Goal: Task Accomplishment & Management: Manage account settings

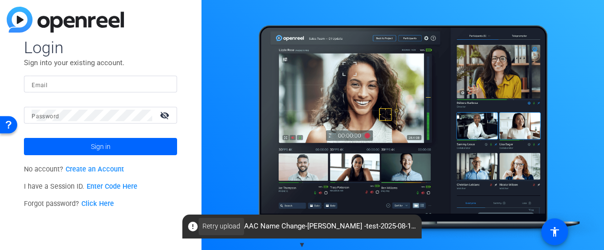
click at [222, 230] on span "Retry upload" at bounding box center [222, 226] width 38 height 10
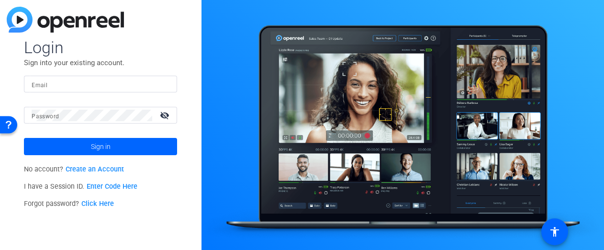
click at [125, 89] on input "Email" at bounding box center [101, 84] width 138 height 11
type input "brian.forrest@ampf.com"
click at [24, 138] on button "Sign in" at bounding box center [100, 146] width 153 height 17
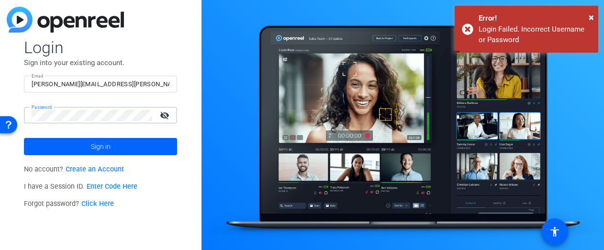
click at [163, 120] on mat-icon "visibility_off" at bounding box center [165, 115] width 23 height 14
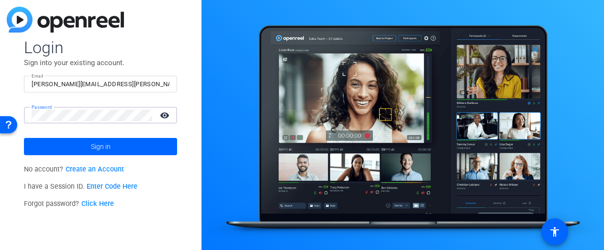
click at [24, 138] on button "Sign in" at bounding box center [100, 146] width 153 height 17
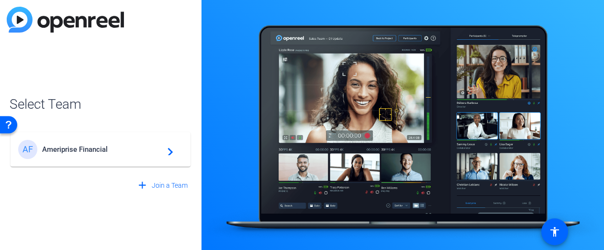
click at [71, 161] on mat-card-content "AF Ameriprise Financial navigate_next" at bounding box center [101, 149] width 180 height 34
click at [74, 158] on div "AF Ameriprise Financial navigate_next" at bounding box center [101, 145] width 182 height 46
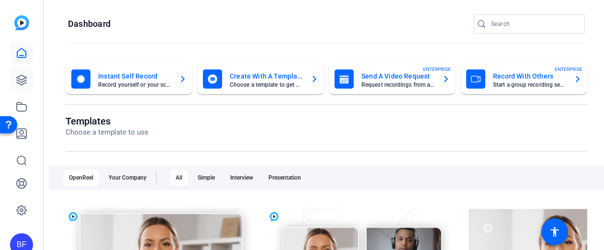
click at [20, 83] on icon at bounding box center [22, 80] width 10 height 10
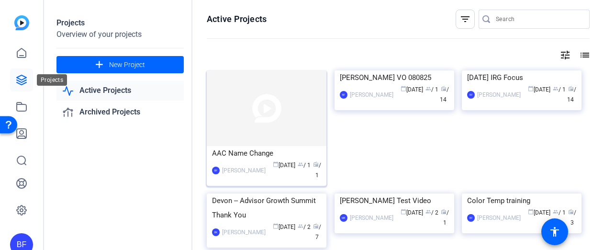
click at [242, 133] on img at bounding box center [267, 108] width 120 height 76
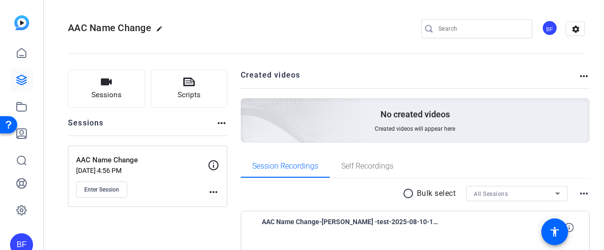
click at [211, 192] on mat-icon "more_horiz" at bounding box center [213, 191] width 11 height 11
click at [226, 205] on span "Edit Session" at bounding box center [238, 205] width 44 height 11
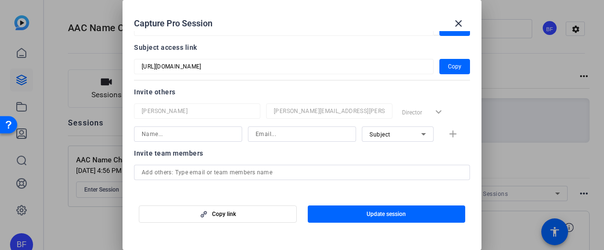
scroll to position [96, 0]
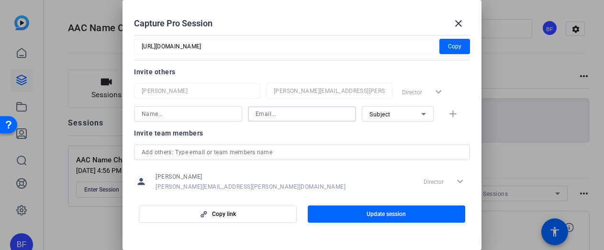
click at [312, 116] on input at bounding box center [302, 113] width 93 height 11
paste input "kerry.x.kennedy@ampf.com"
type input "kerry.x.kennedy@ampf.com"
click at [194, 115] on input at bounding box center [188, 113] width 93 height 11
type input "Kerry"
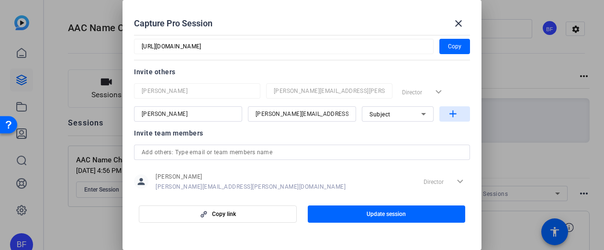
click at [448, 113] on mat-icon "add" at bounding box center [453, 114] width 12 height 12
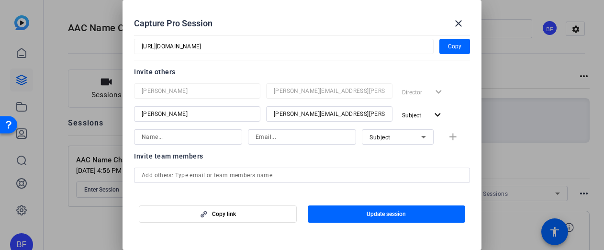
click at [279, 136] on input at bounding box center [302, 136] width 93 height 11
paste input "alexandra.ezaki@ampf.com"
type input "alexandra.ezaki@ampf.com"
click at [210, 139] on input at bounding box center [188, 136] width 93 height 11
type input "Alex"
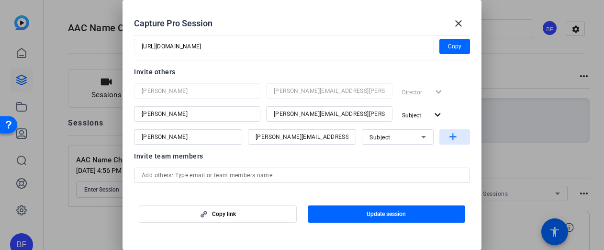
click at [454, 136] on mat-icon "add" at bounding box center [453, 137] width 12 height 12
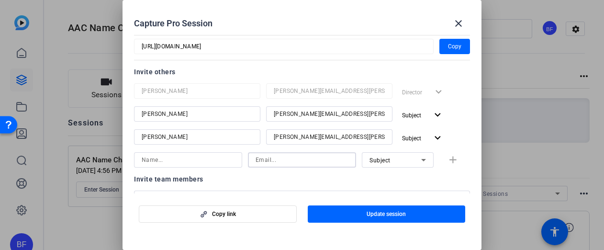
click at [313, 160] on input at bounding box center [302, 159] width 93 height 11
paste input "rachel.holzem@ampf.com"
type input "rachel.holzem@ampf.com"
click at [213, 161] on input at bounding box center [188, 159] width 93 height 11
type input "Rachel"
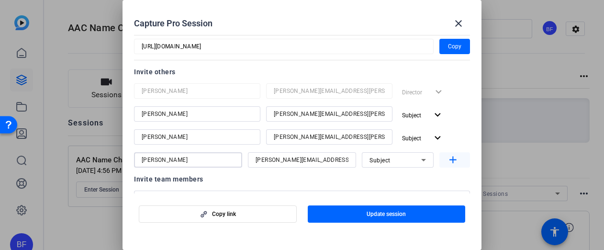
click at [447, 158] on mat-icon "add" at bounding box center [453, 160] width 12 height 12
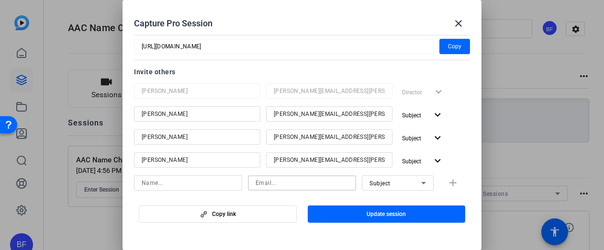
click at [328, 180] on input at bounding box center [302, 182] width 93 height 11
paste input "nina.wills@ampf.com"
type input "nina.wills@ampf.com"
click at [205, 184] on input at bounding box center [188, 182] width 93 height 11
type input "Nina"
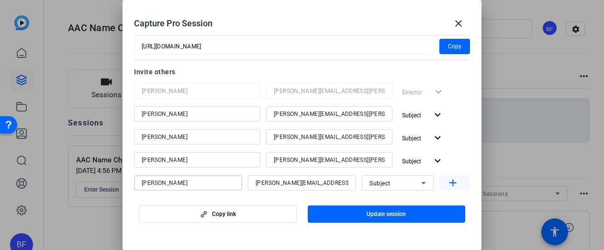
click at [447, 180] on mat-icon "add" at bounding box center [453, 183] width 12 height 12
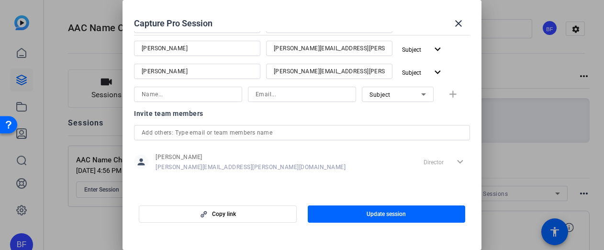
scroll to position [160, 0]
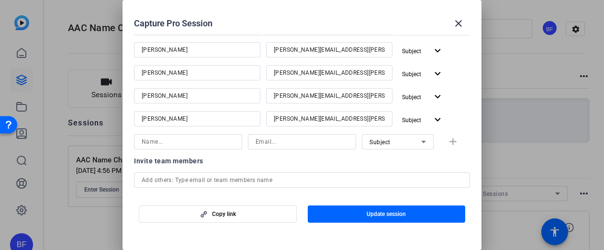
click at [313, 147] on input at bounding box center [302, 141] width 93 height 11
paste input "bruce.holstine@ampf.com"
type input "bruce.holstine@ampf.com"
click at [205, 142] on input at bounding box center [188, 141] width 93 height 11
type input "Bruce"
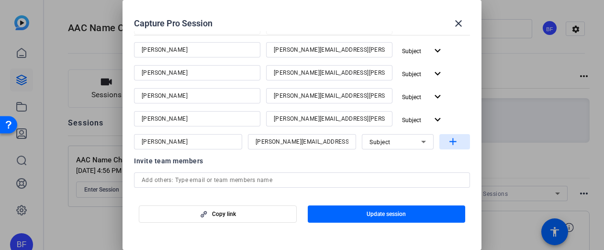
click at [447, 140] on mat-icon "add" at bounding box center [453, 142] width 12 height 12
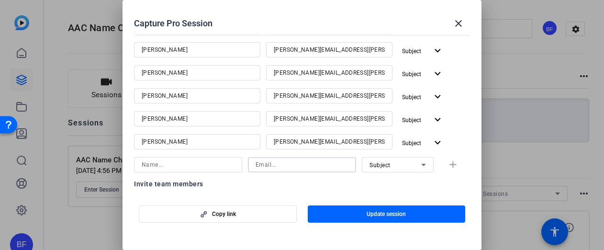
click at [331, 166] on input at bounding box center [302, 164] width 93 height 11
paste input "jeremiah.halloxendine@ampf.com"
type input "jeremiah.halloxendine@ampf.com"
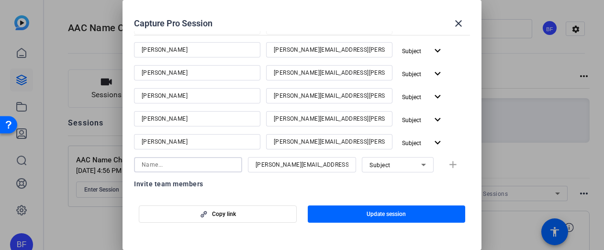
drag, startPoint x: 206, startPoint y: 159, endPoint x: 166, endPoint y: 136, distance: 46.4
click at [193, 154] on div "Brian Forrest brian.forrest@ampf.com Director expand_more Kerry kerry.x.kennedy…" at bounding box center [302, 95] width 336 height 153
type input "Jeremiah"
click at [447, 169] on mat-icon "add" at bounding box center [453, 165] width 12 height 12
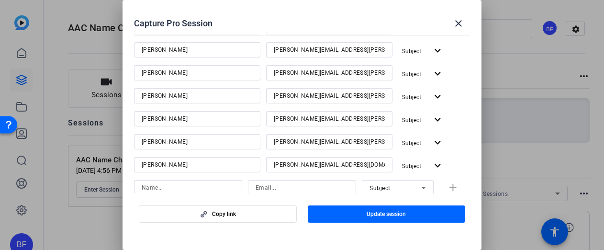
click at [320, 188] on input at bounding box center [302, 187] width 93 height 11
paste input "Amy.Lilja@ampf.com"
type input "Amy.Lilja@ampf.com"
click at [219, 189] on input at bounding box center [188, 187] width 93 height 11
type input "Amy"
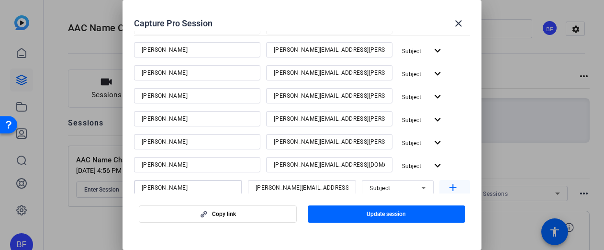
click at [449, 189] on mat-icon "add" at bounding box center [453, 188] width 12 height 12
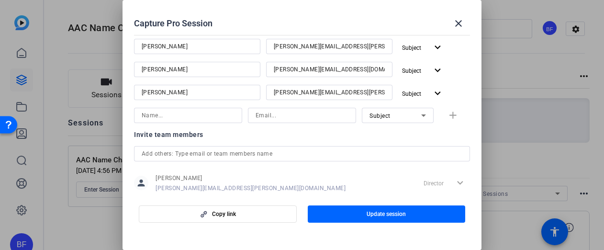
scroll to position [256, 0]
click at [432, 98] on mat-icon "expand_more" at bounding box center [438, 93] width 12 height 12
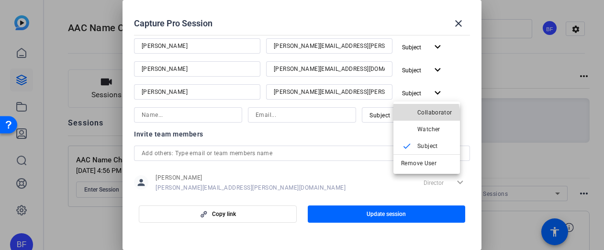
click at [420, 115] on span "Collaborator" at bounding box center [435, 112] width 35 height 7
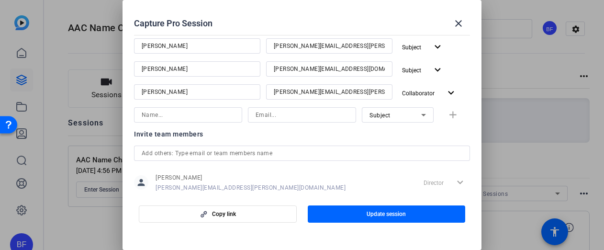
click at [220, 114] on input at bounding box center [188, 114] width 93 height 11
type input "Support"
type input "S"
type input "support@openreel.com"
click at [412, 112] on div "Subject" at bounding box center [396, 115] width 52 height 12
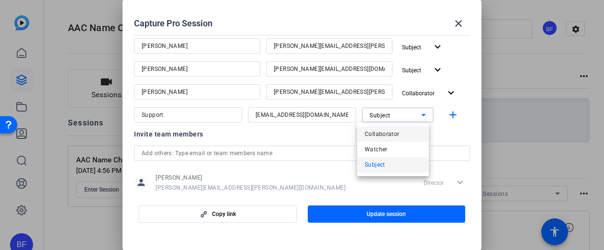
click at [401, 132] on mat-option "Collaborator" at bounding box center [393, 133] width 72 height 15
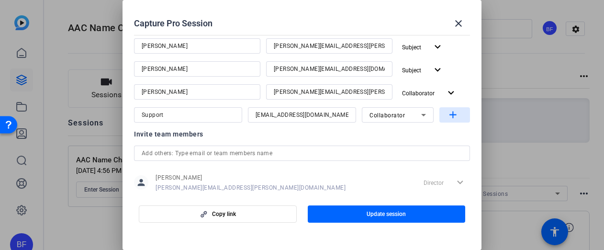
click at [447, 113] on mat-icon "add" at bounding box center [453, 115] width 12 height 12
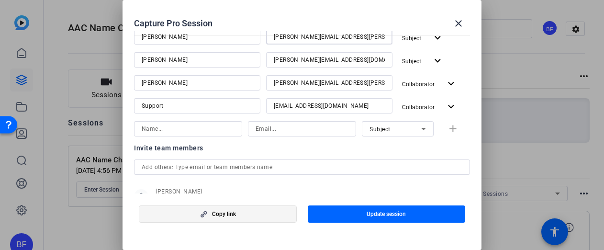
scroll to position [299, 0]
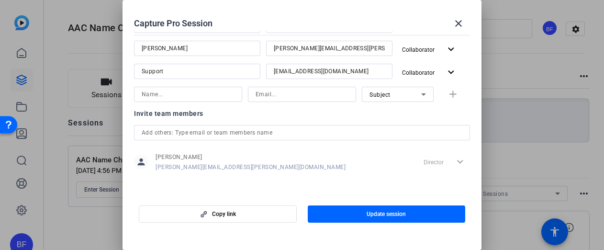
drag, startPoint x: 347, startPoint y: 189, endPoint x: 281, endPoint y: 109, distance: 104.1
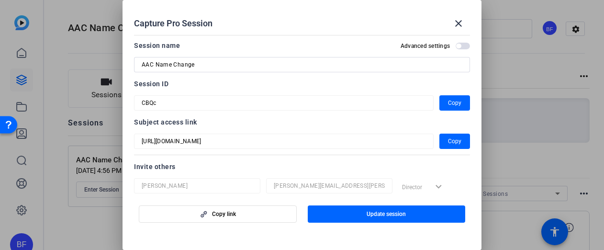
scroll to position [0, 0]
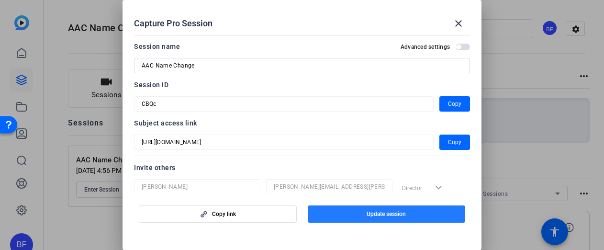
click at [391, 214] on span "Update session" at bounding box center [386, 214] width 39 height 8
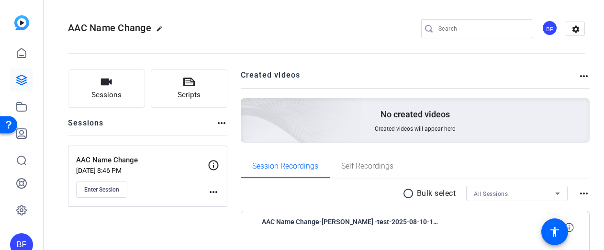
click at [217, 191] on mat-icon "more_horiz" at bounding box center [213, 191] width 11 height 11
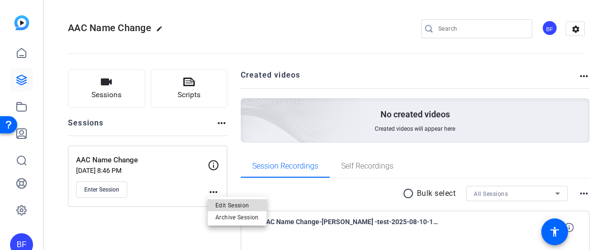
click at [227, 203] on span "Edit Session" at bounding box center [238, 205] width 44 height 11
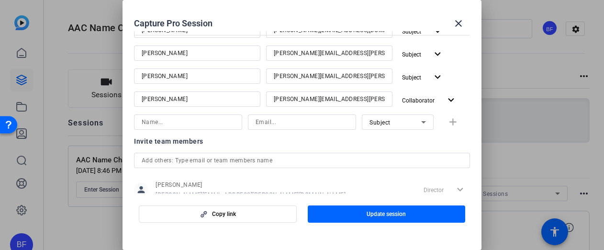
scroll to position [299, 0]
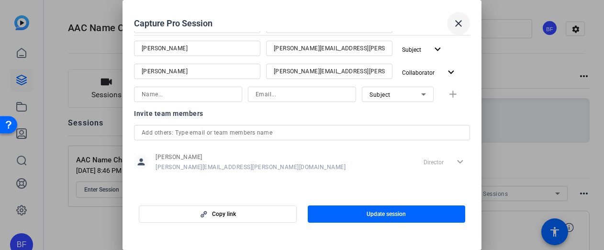
click at [461, 25] on mat-icon "close" at bounding box center [458, 23] width 11 height 11
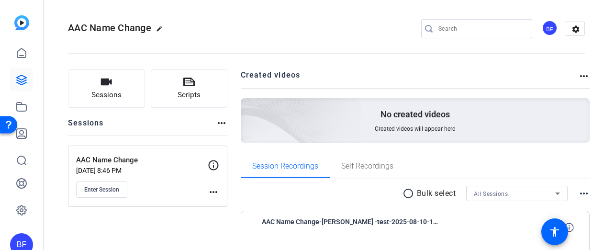
click at [217, 190] on mat-icon "more_horiz" at bounding box center [213, 191] width 11 height 11
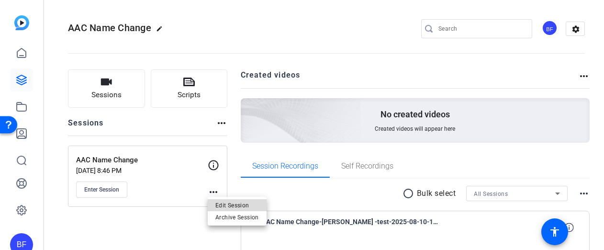
click at [229, 203] on span "Edit Session" at bounding box center [238, 205] width 44 height 11
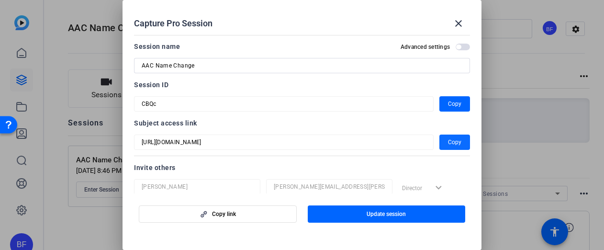
click at [462, 147] on span "button" at bounding box center [455, 142] width 31 height 23
click at [460, 107] on span "button" at bounding box center [455, 103] width 31 height 23
click at [428, 7] on h2 "Capture Pro Session close" at bounding box center [302, 15] width 359 height 31
click at [463, 24] on mat-icon "close" at bounding box center [458, 23] width 11 height 11
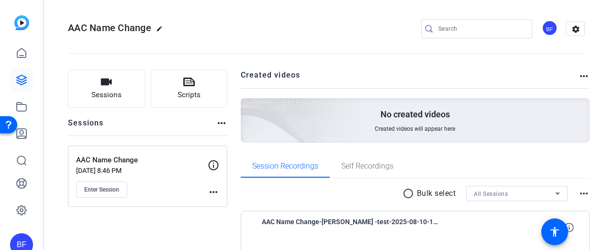
click at [16, 240] on div "BF" at bounding box center [21, 244] width 23 height 23
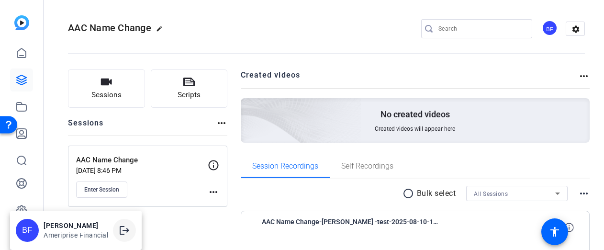
click at [123, 225] on mat-icon "logout" at bounding box center [124, 230] width 11 height 11
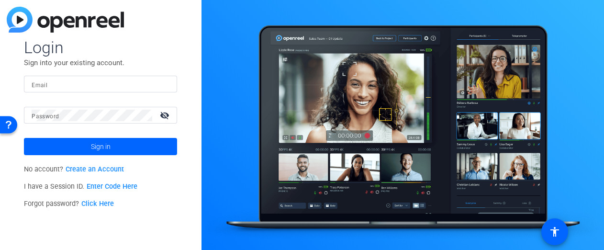
click at [61, 20] on img at bounding box center [65, 20] width 117 height 26
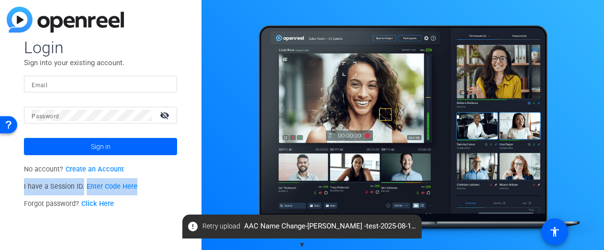
drag, startPoint x: 144, startPoint y: 188, endPoint x: 23, endPoint y: 187, distance: 120.7
click at [23, 187] on div "Login Sign into your existing account. Email Password visibility_off Sign in No…" at bounding box center [101, 125] width 202 height 250
copy span "I have a Session ID. Enter Code Here"
click at [105, 184] on link "Enter Code Here" at bounding box center [112, 186] width 51 height 8
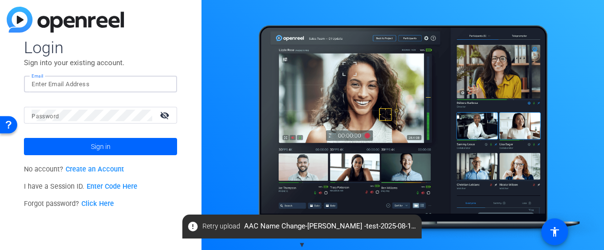
click at [96, 79] on input "Email" at bounding box center [101, 84] width 138 height 11
type input "brian.forrest@ampf.com"
click at [24, 138] on button "Sign in" at bounding box center [100, 146] width 153 height 17
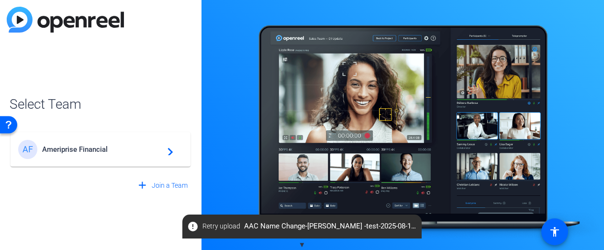
click at [108, 144] on div "AF Ameriprise Financial navigate_next" at bounding box center [100, 149] width 165 height 19
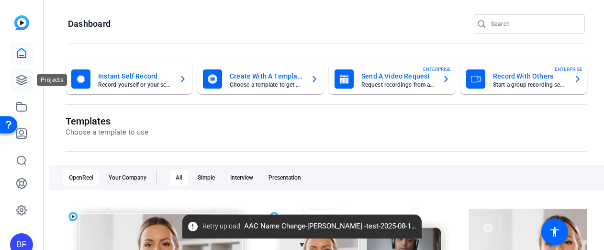
click at [29, 79] on link at bounding box center [21, 79] width 23 height 23
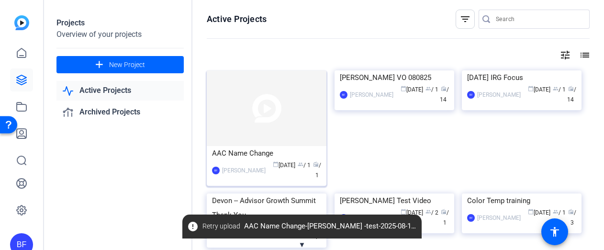
click at [242, 128] on img at bounding box center [267, 108] width 120 height 76
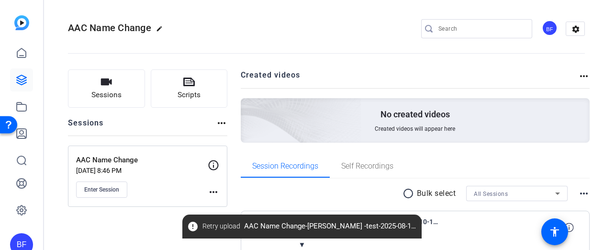
click at [210, 193] on mat-icon "more_horiz" at bounding box center [213, 191] width 11 height 11
click at [231, 212] on span "Archive Session" at bounding box center [238, 217] width 44 height 11
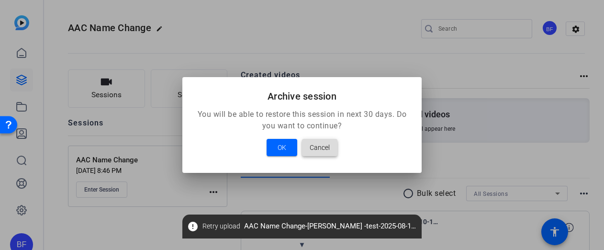
click at [317, 154] on span at bounding box center [319, 147] width 35 height 23
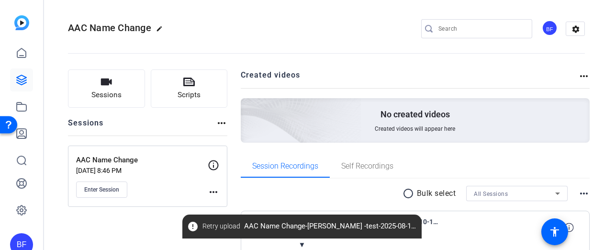
click at [215, 192] on mat-icon "more_horiz" at bounding box center [213, 191] width 11 height 11
click at [223, 203] on span "Edit Session" at bounding box center [238, 205] width 44 height 11
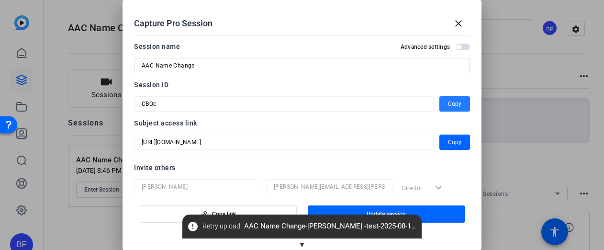
click at [455, 104] on span "Copy" at bounding box center [454, 103] width 13 height 11
